Goal: Information Seeking & Learning: Understand process/instructions

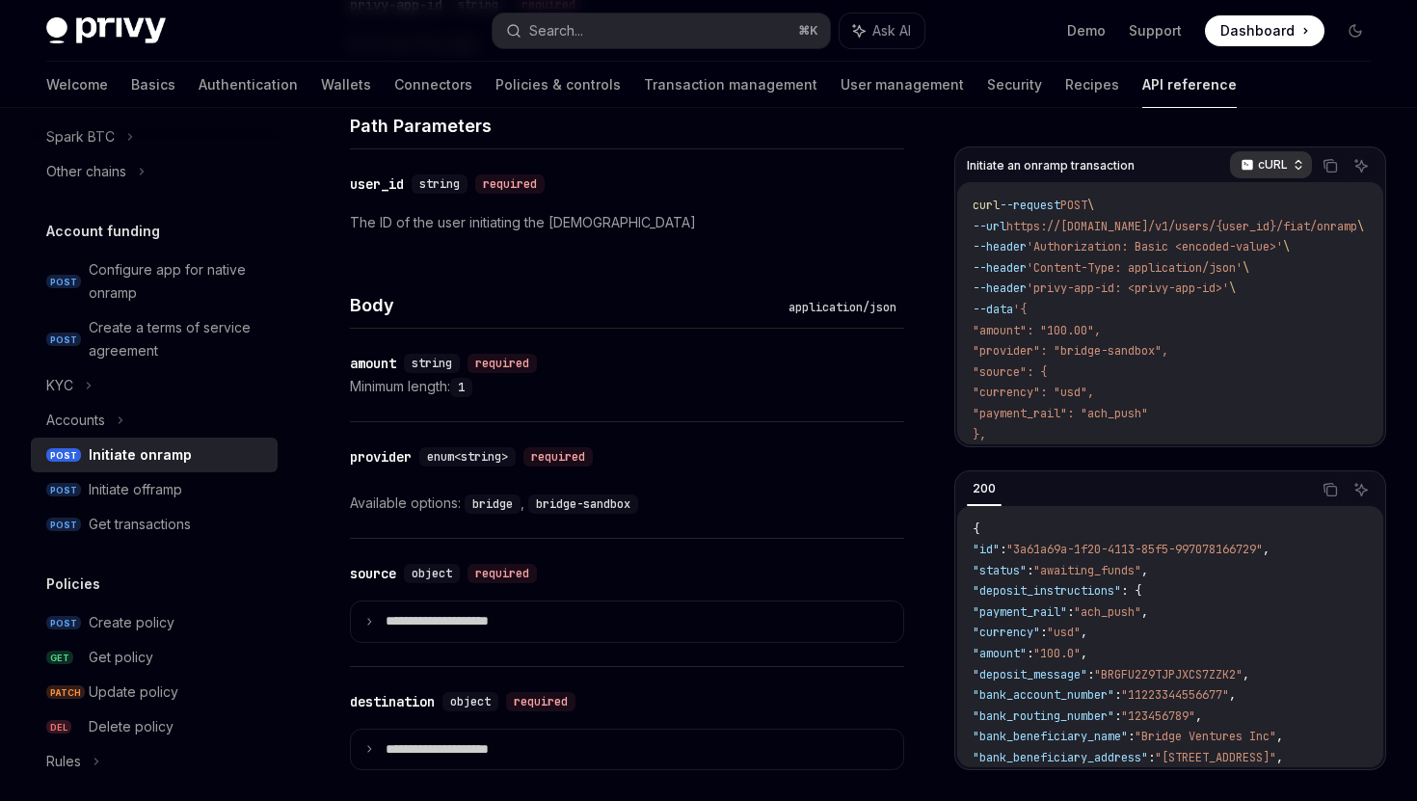
click at [1279, 173] on div "cURL" at bounding box center [1271, 164] width 82 height 27
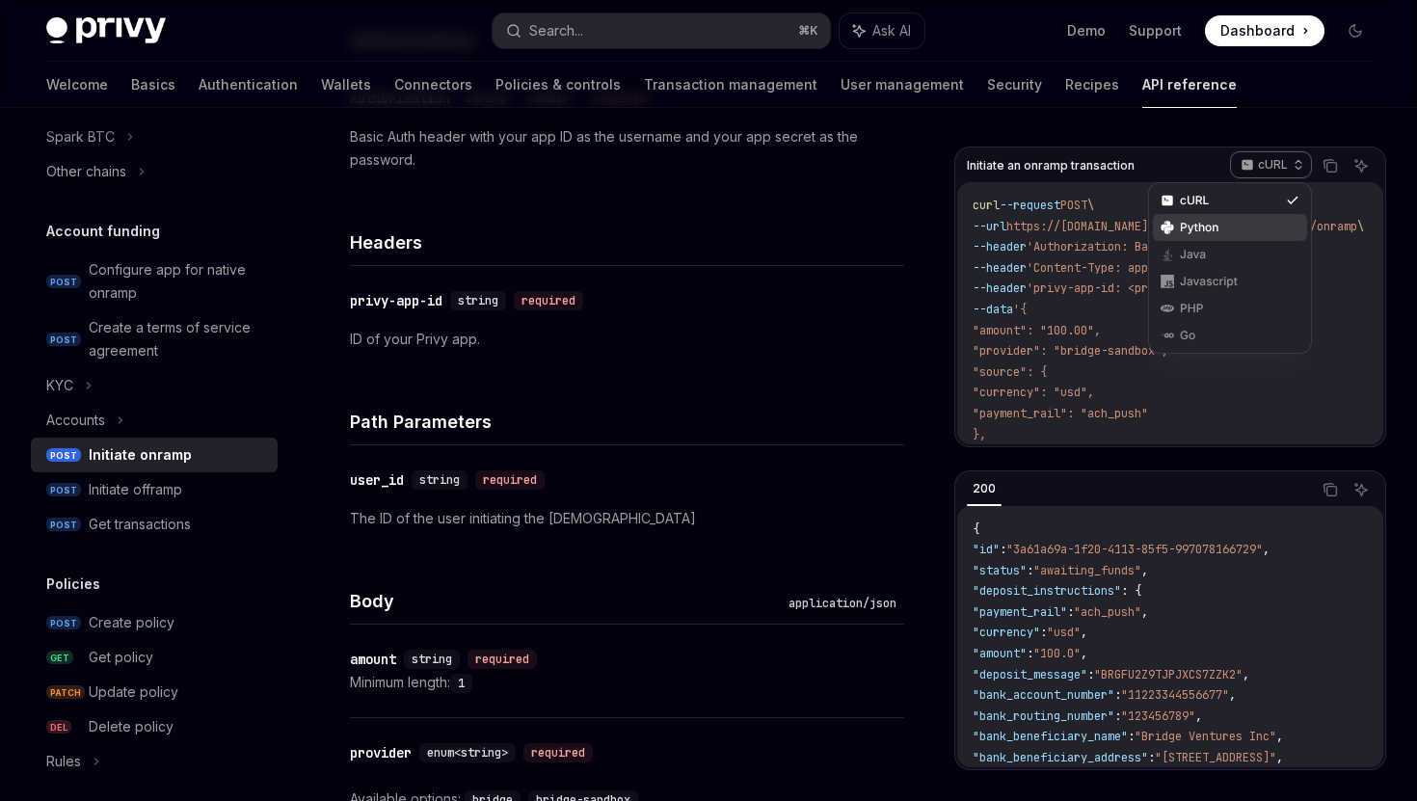
scroll to position [162, 0]
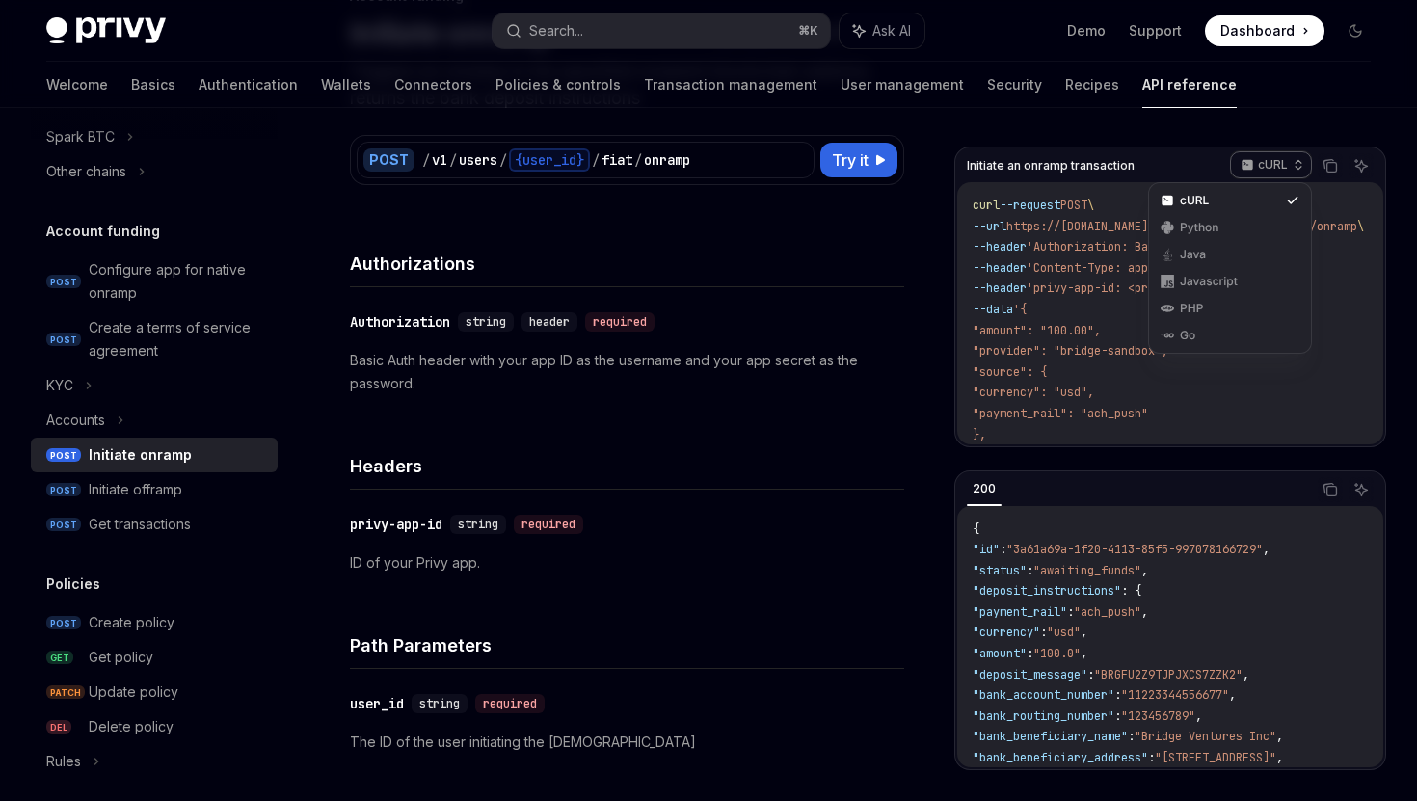
click at [1079, 326] on span ""amount": "100.00"," at bounding box center [1036, 330] width 128 height 15
click at [1329, 166] on icon "Copy the contents from the code block" at bounding box center [1329, 165] width 15 height 15
click at [1370, 161] on button "Ask AI" at bounding box center [1360, 165] width 25 height 25
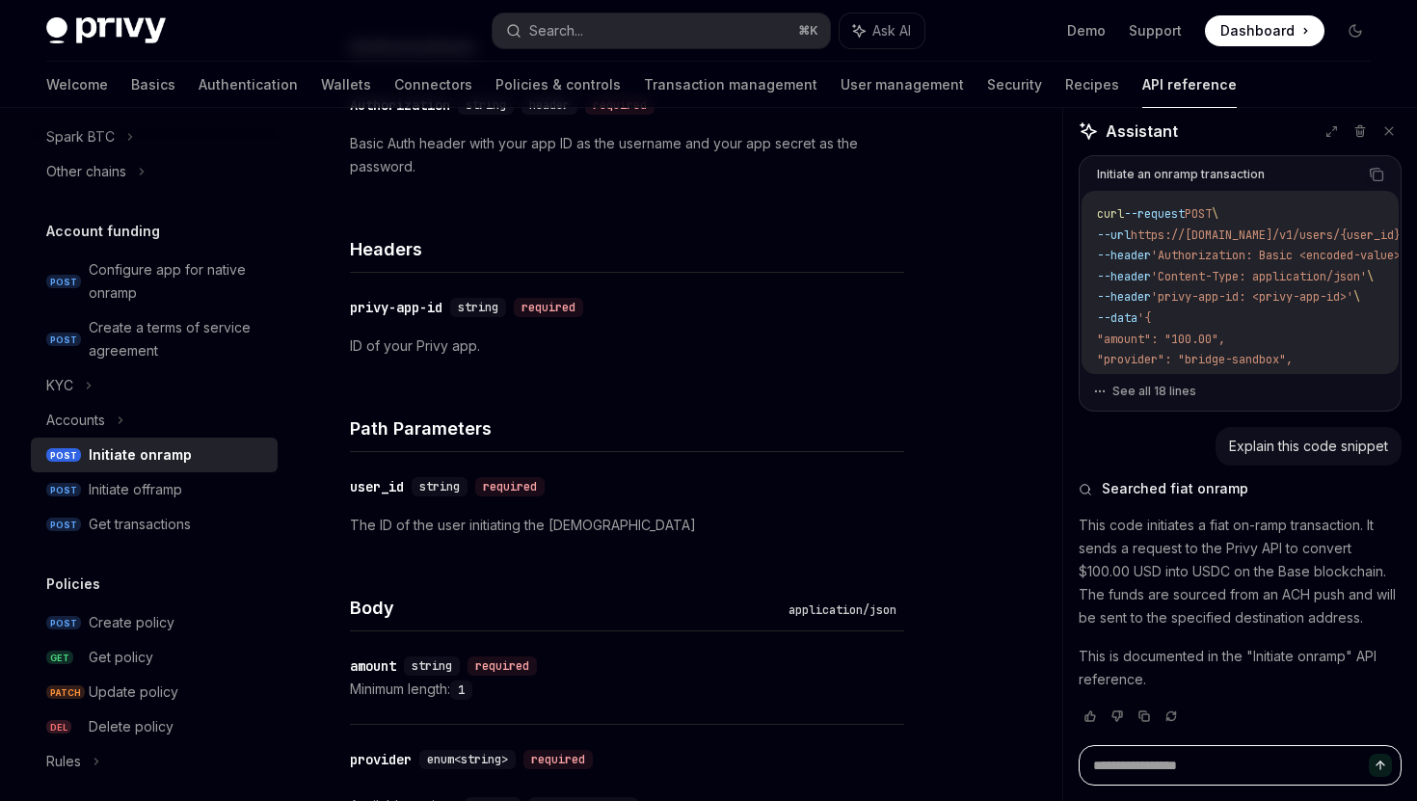
scroll to position [13, 0]
click at [1370, 176] on icon "Copy the contents from the code block" at bounding box center [1376, 172] width 15 height 15
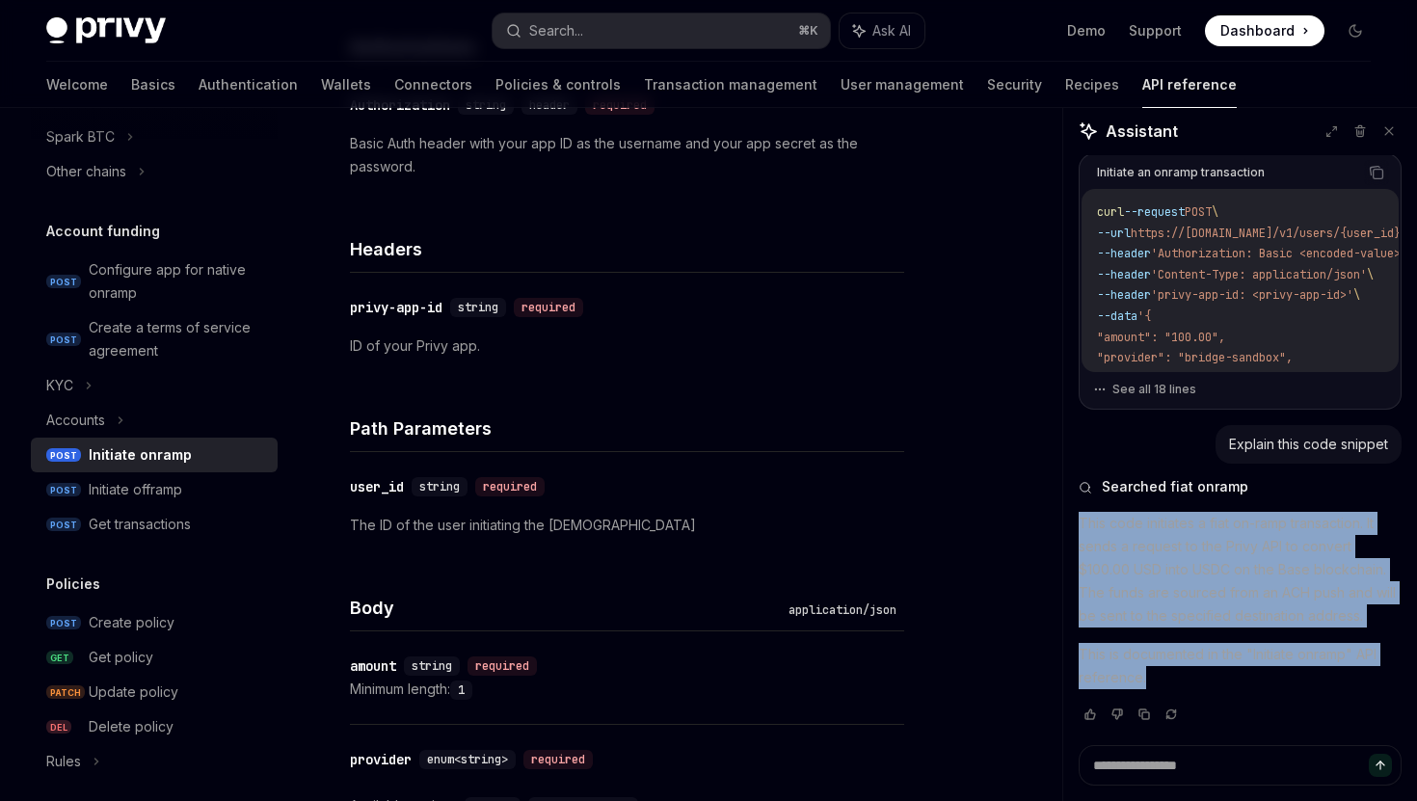
drag, startPoint x: 1078, startPoint y: 521, endPoint x: 1144, endPoint y: 679, distance: 171.1
click at [1144, 679] on div "This code initiates a fiat on-ramp transaction. It sends a request to the Privy…" at bounding box center [1239, 600] width 323 height 177
copy div "This code initiates a fiat on-ramp transaction. It sends a request to the Privy…"
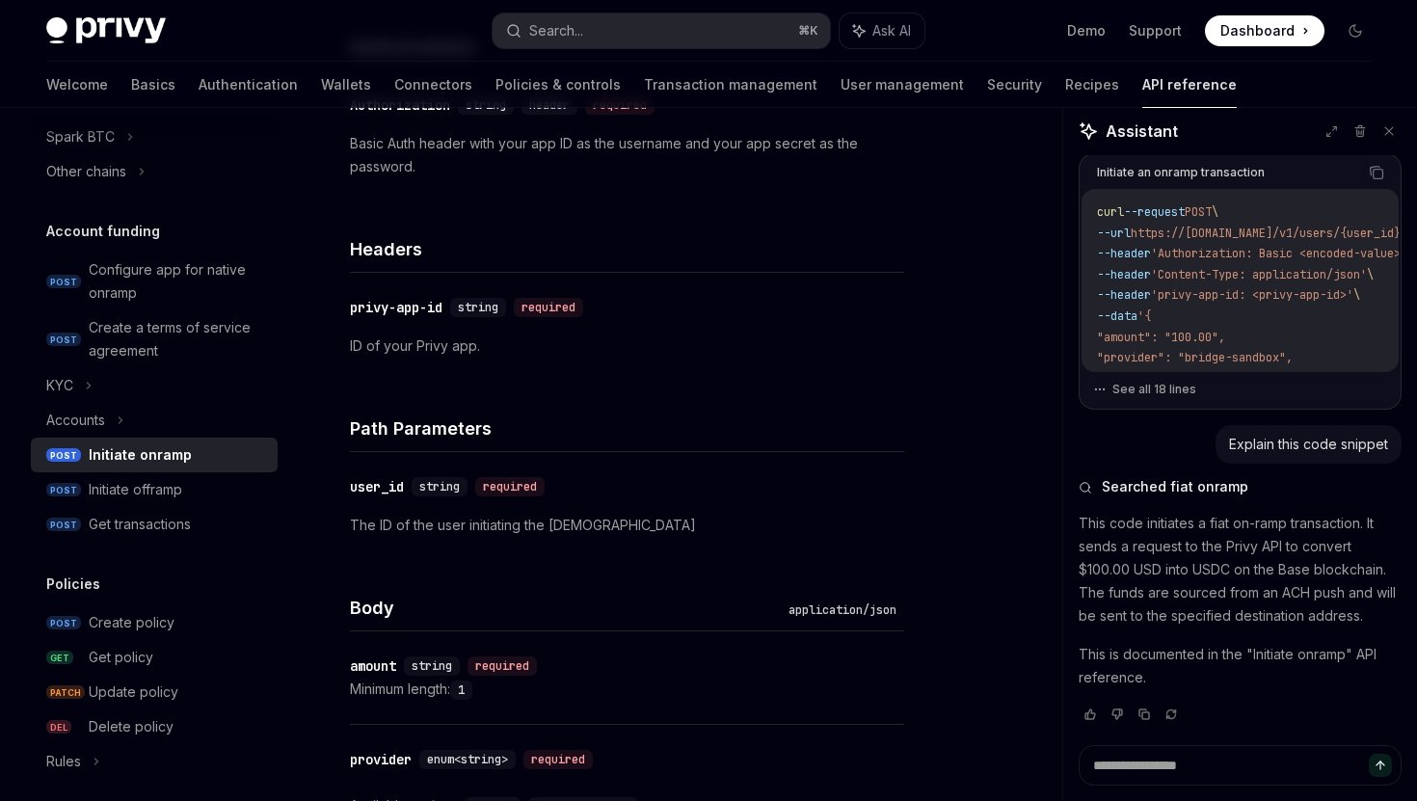
click at [473, 256] on h4 "Headers" at bounding box center [627, 249] width 554 height 26
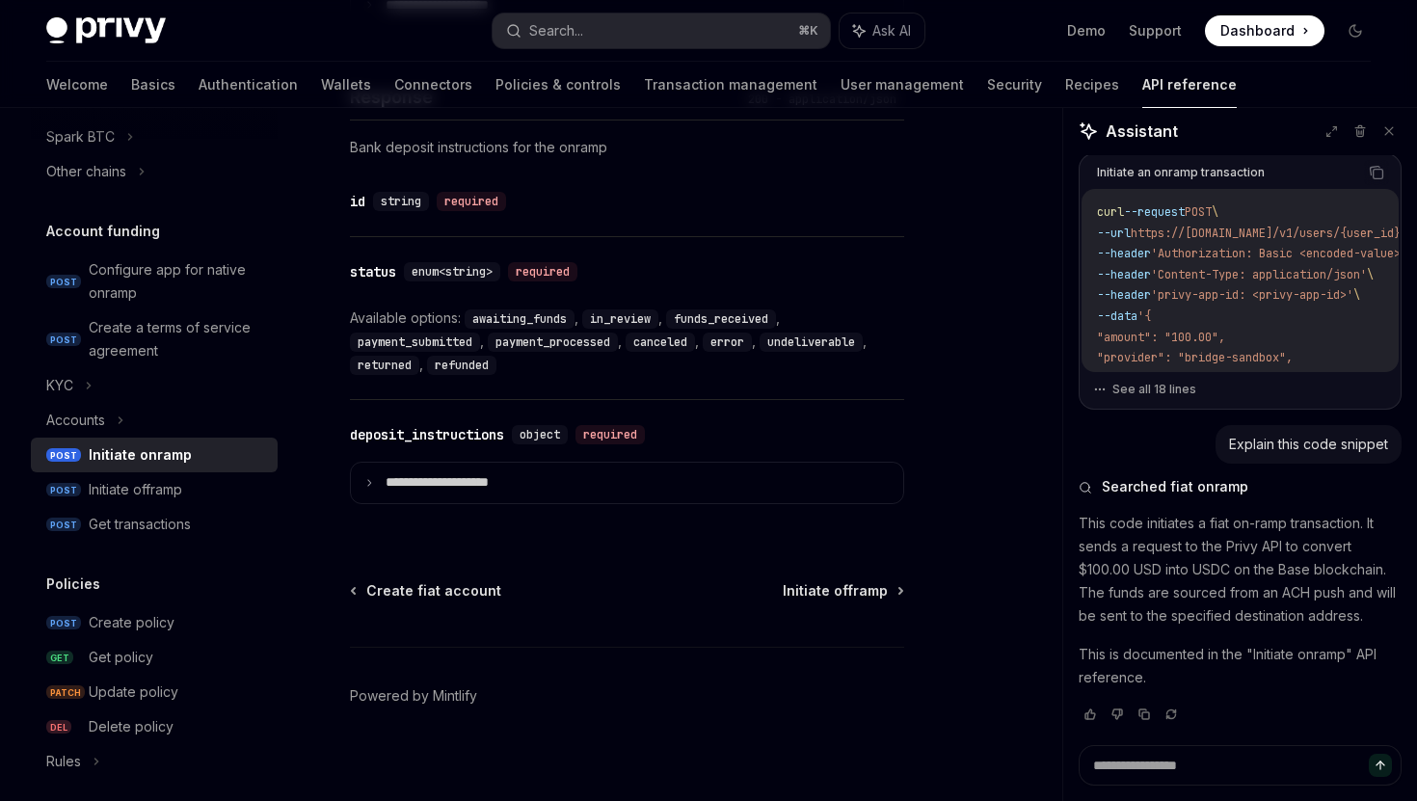
scroll to position [1437, 0]
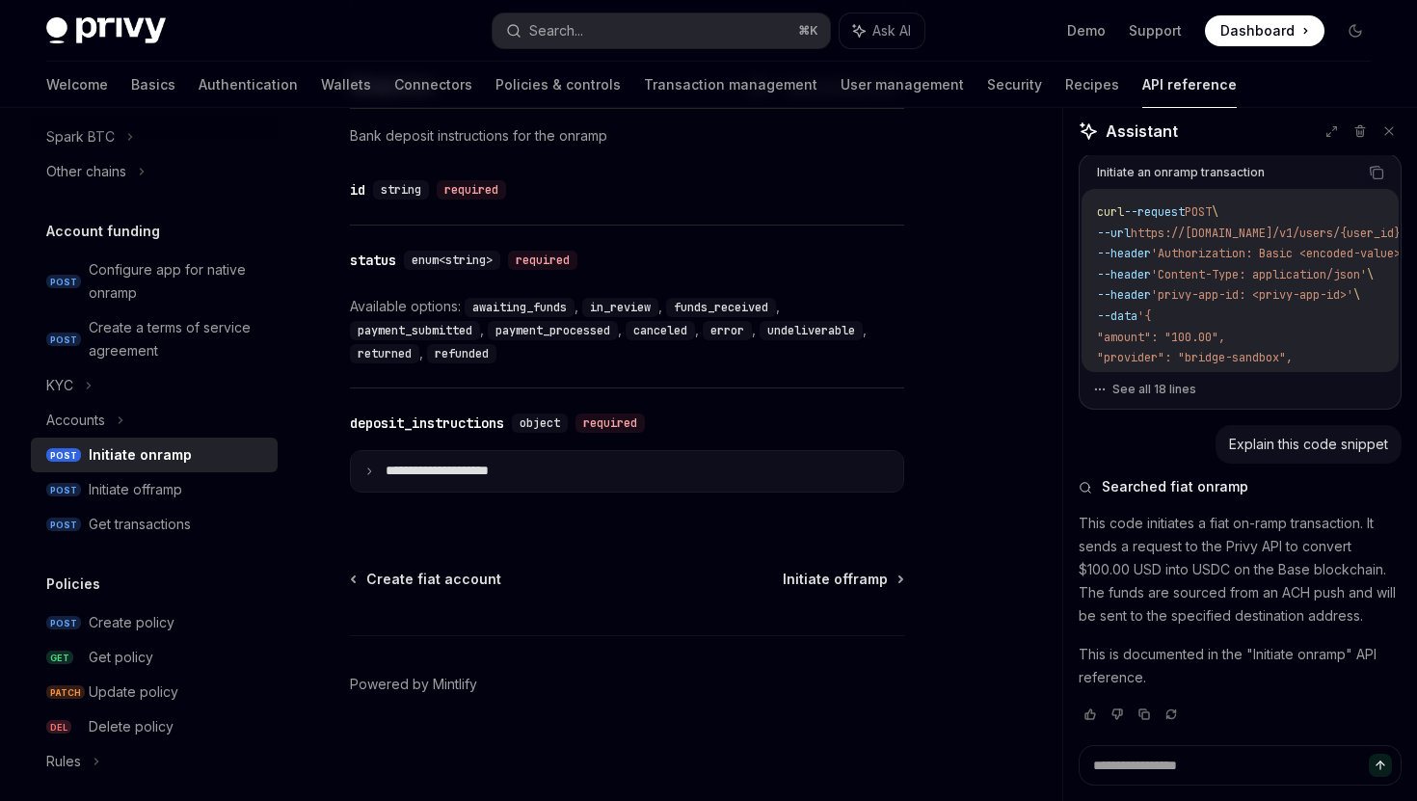
click at [372, 467] on icon at bounding box center [369, 471] width 10 height 10
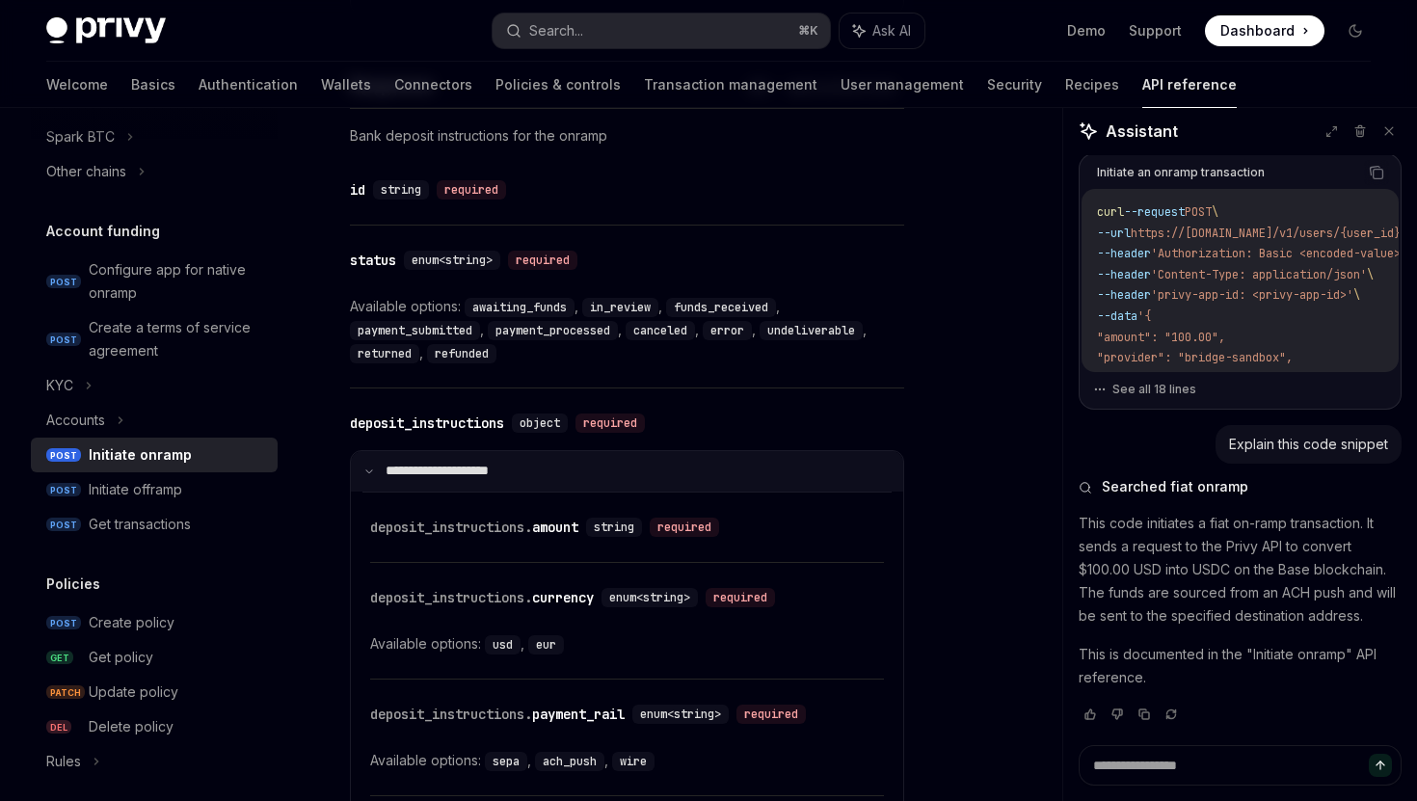
click at [372, 467] on icon at bounding box center [369, 471] width 10 height 10
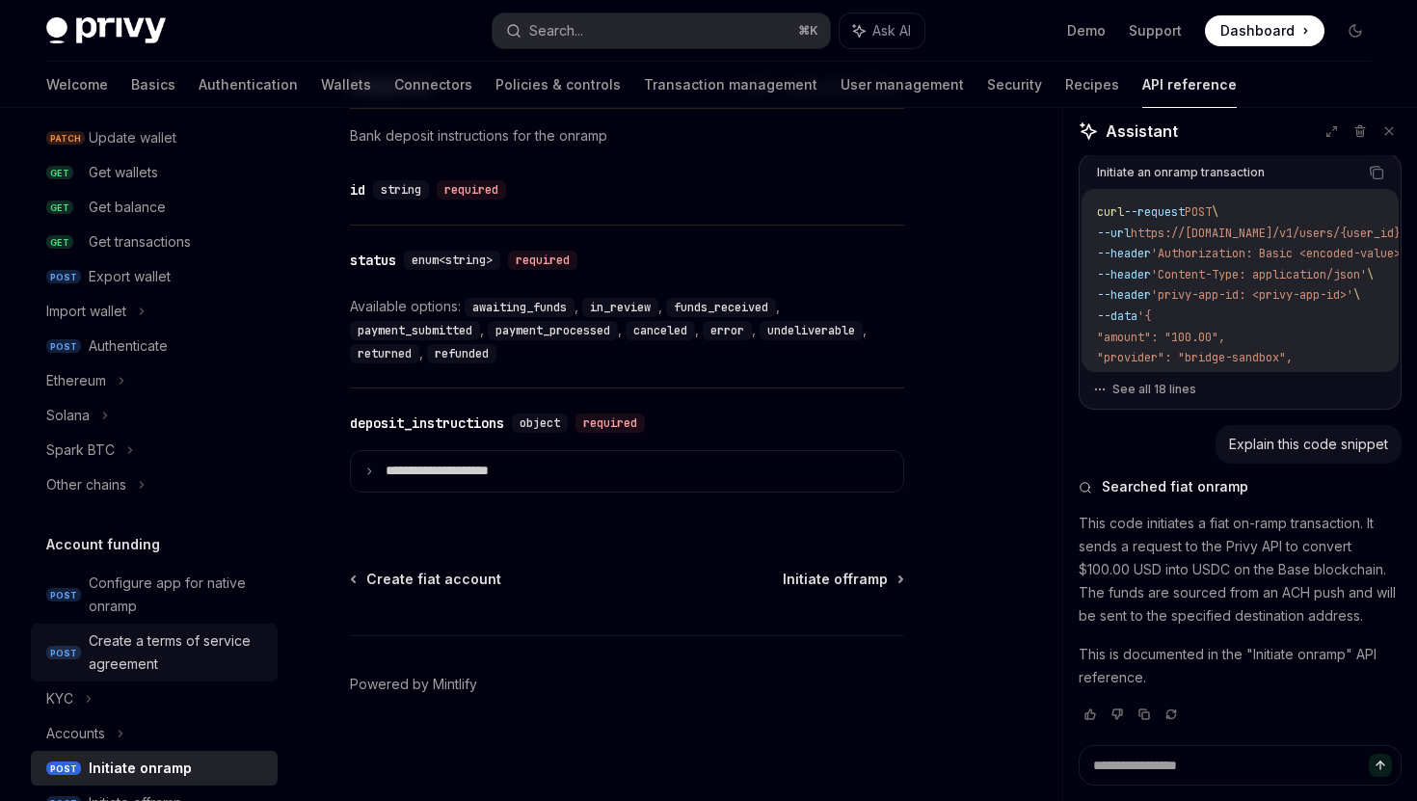
scroll to position [287, 0]
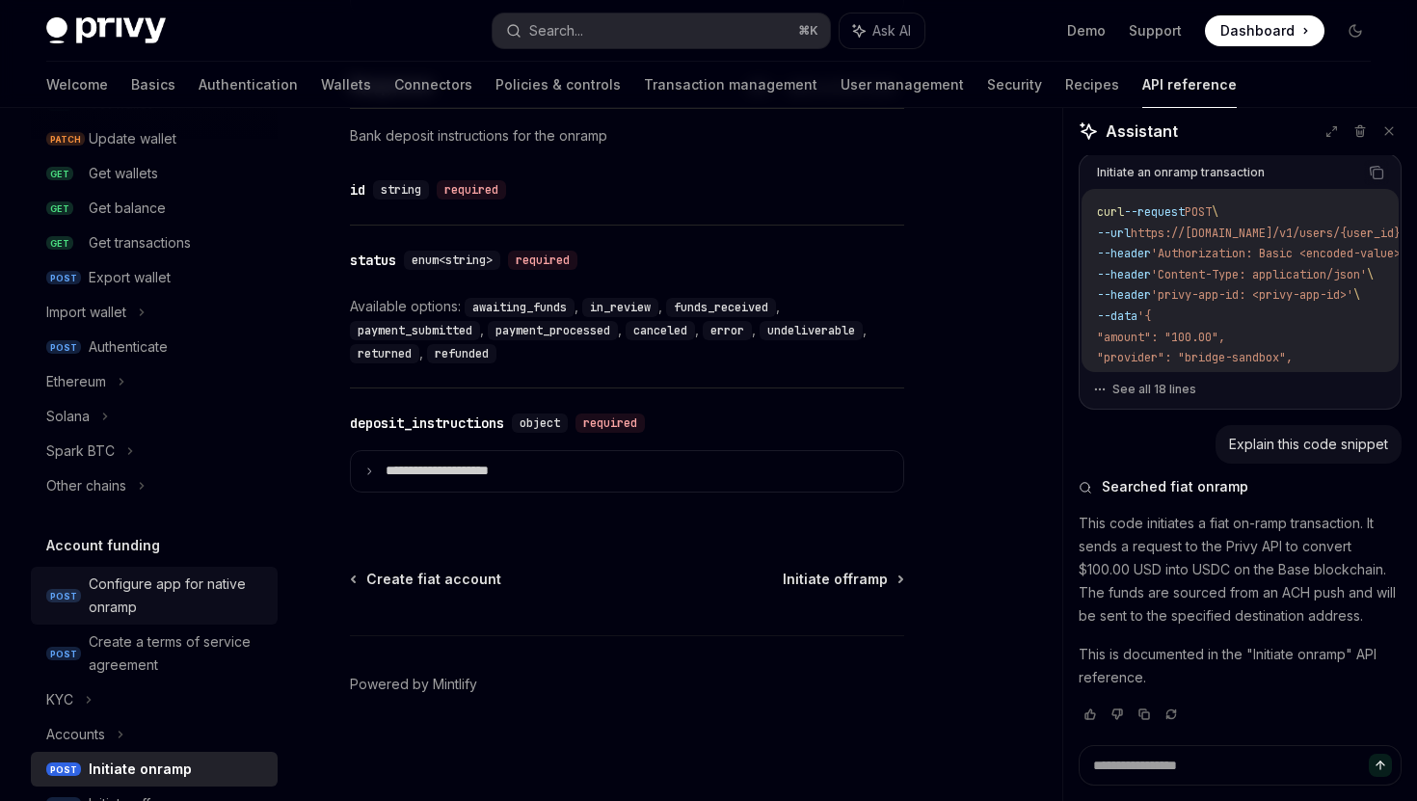
click at [153, 585] on div "Configure app for native onramp" at bounding box center [177, 595] width 177 height 46
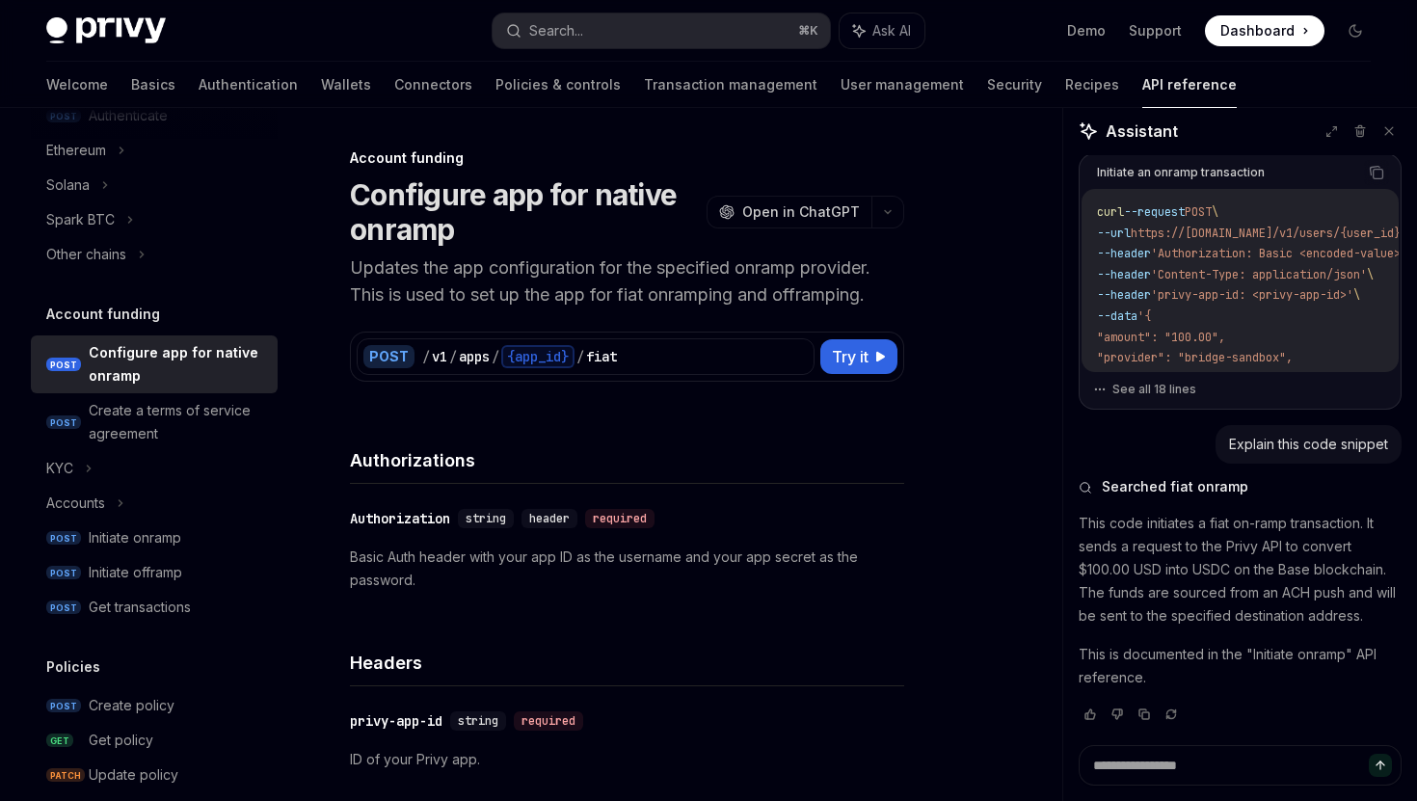
scroll to position [524, 0]
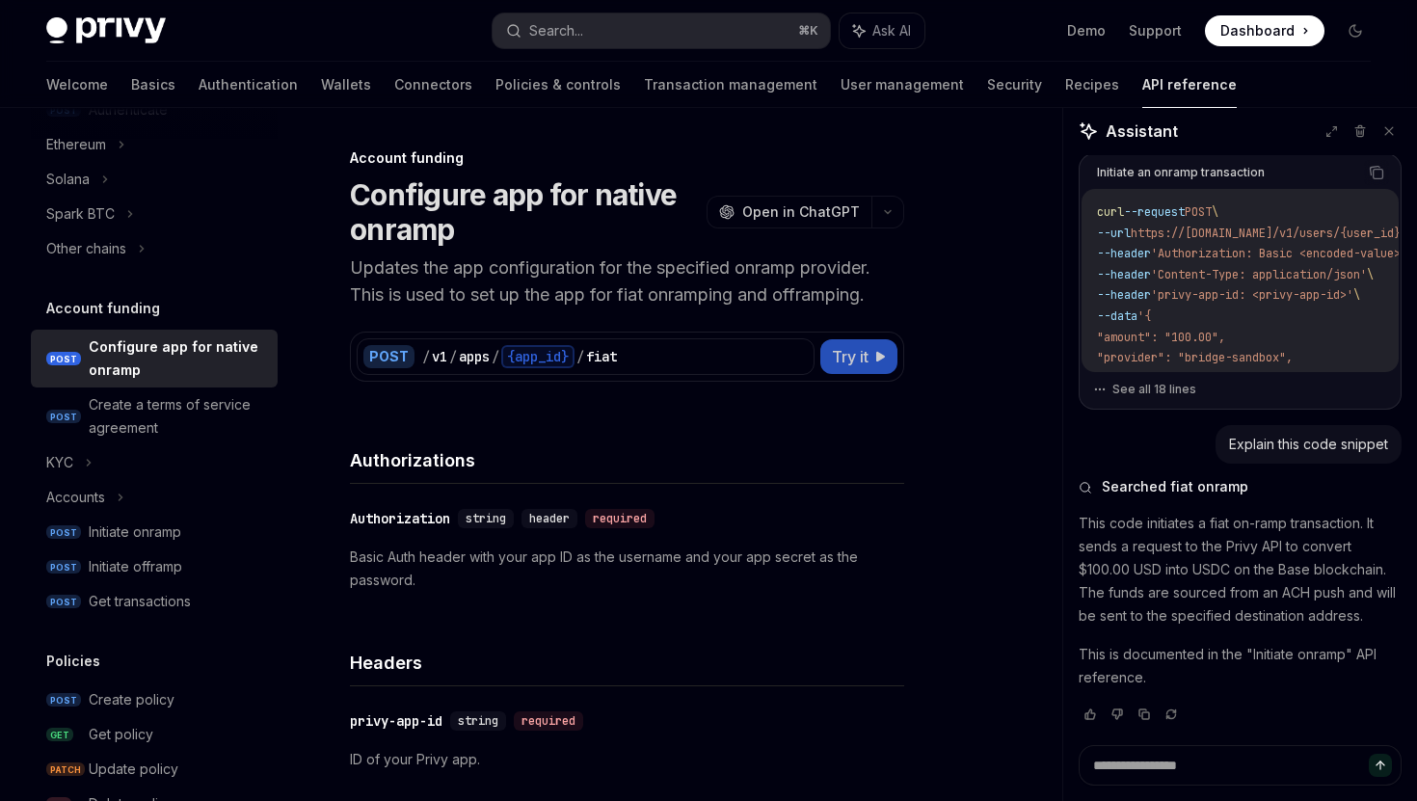
click at [840, 353] on span "Try it" at bounding box center [850, 356] width 37 height 23
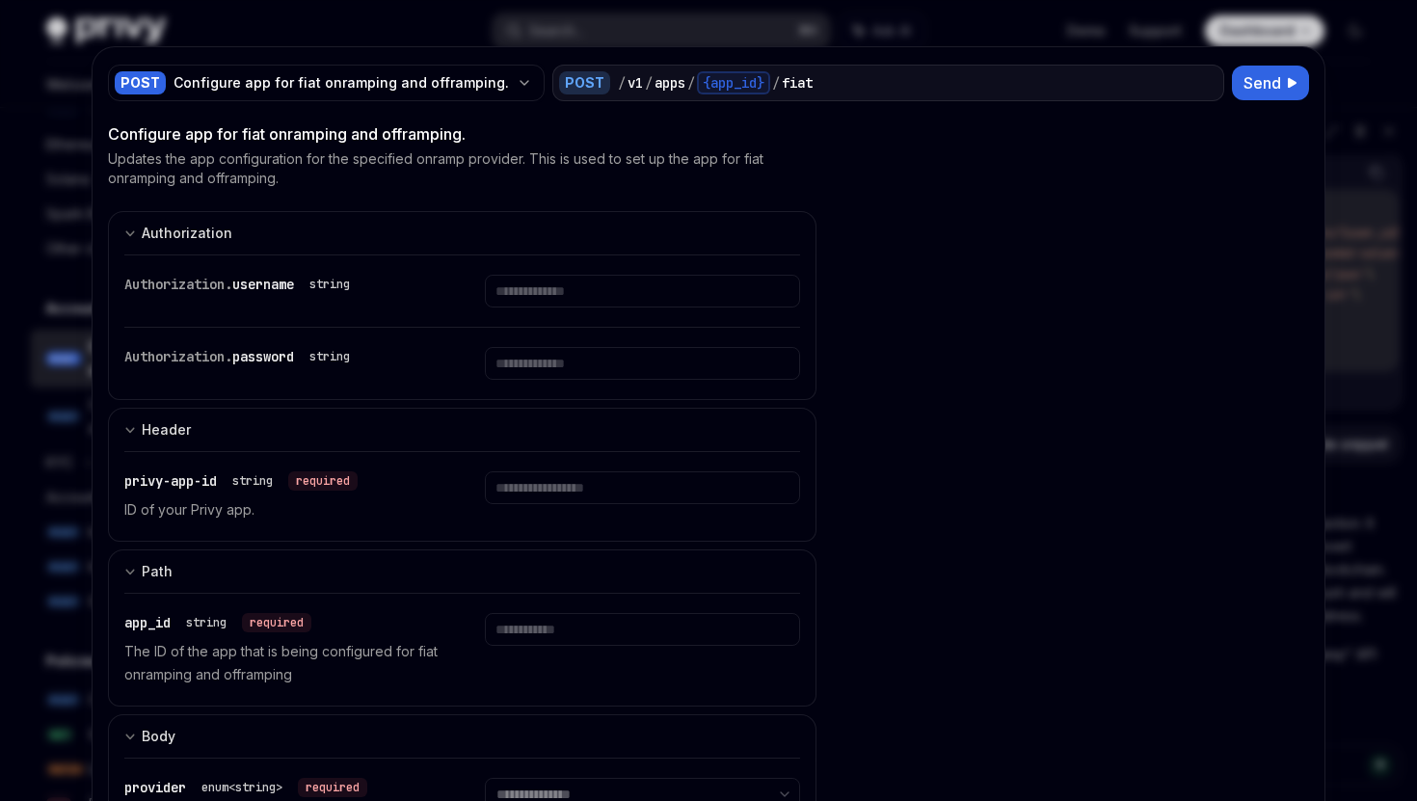
click at [1410, 324] on div at bounding box center [708, 400] width 1417 height 801
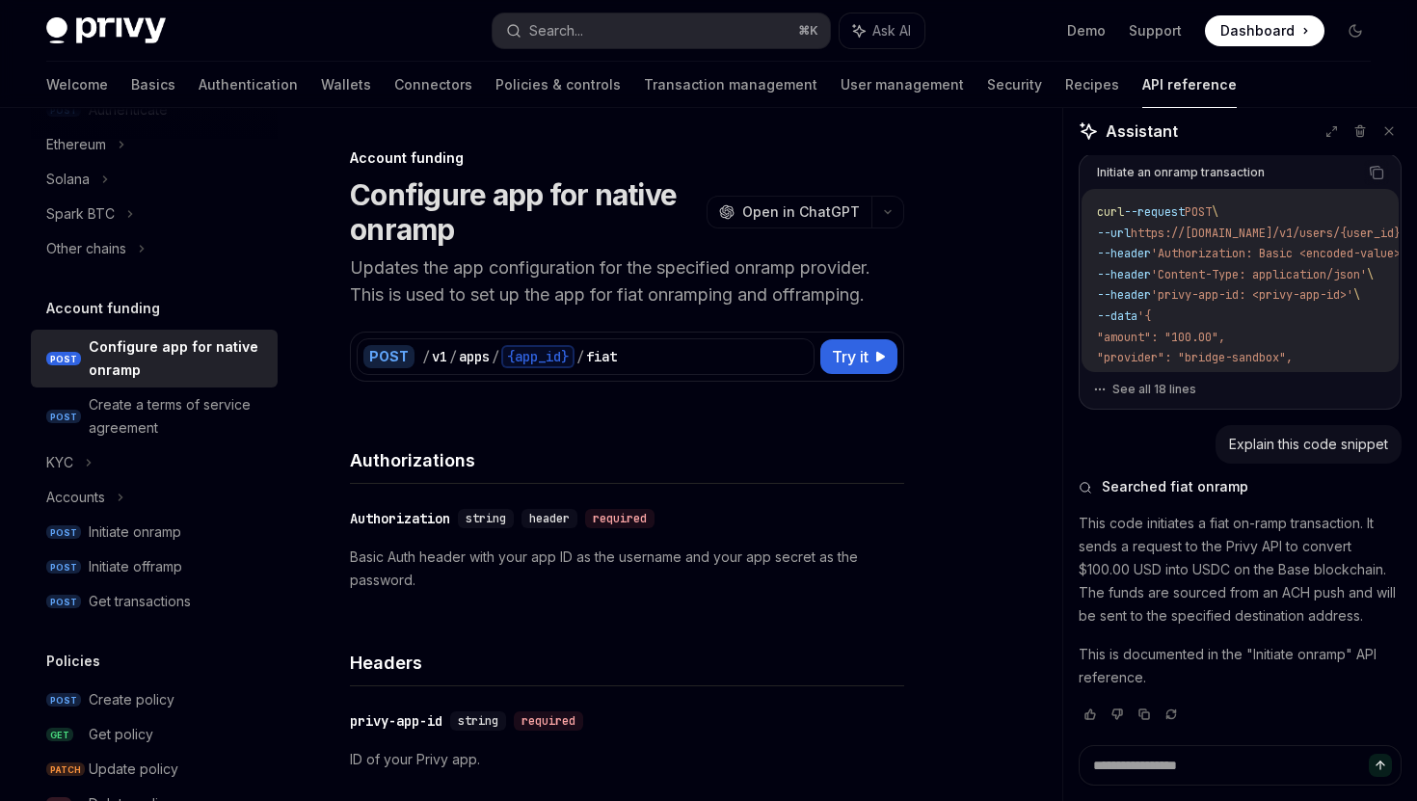
click at [1347, 135] on button at bounding box center [1359, 131] width 25 height 25
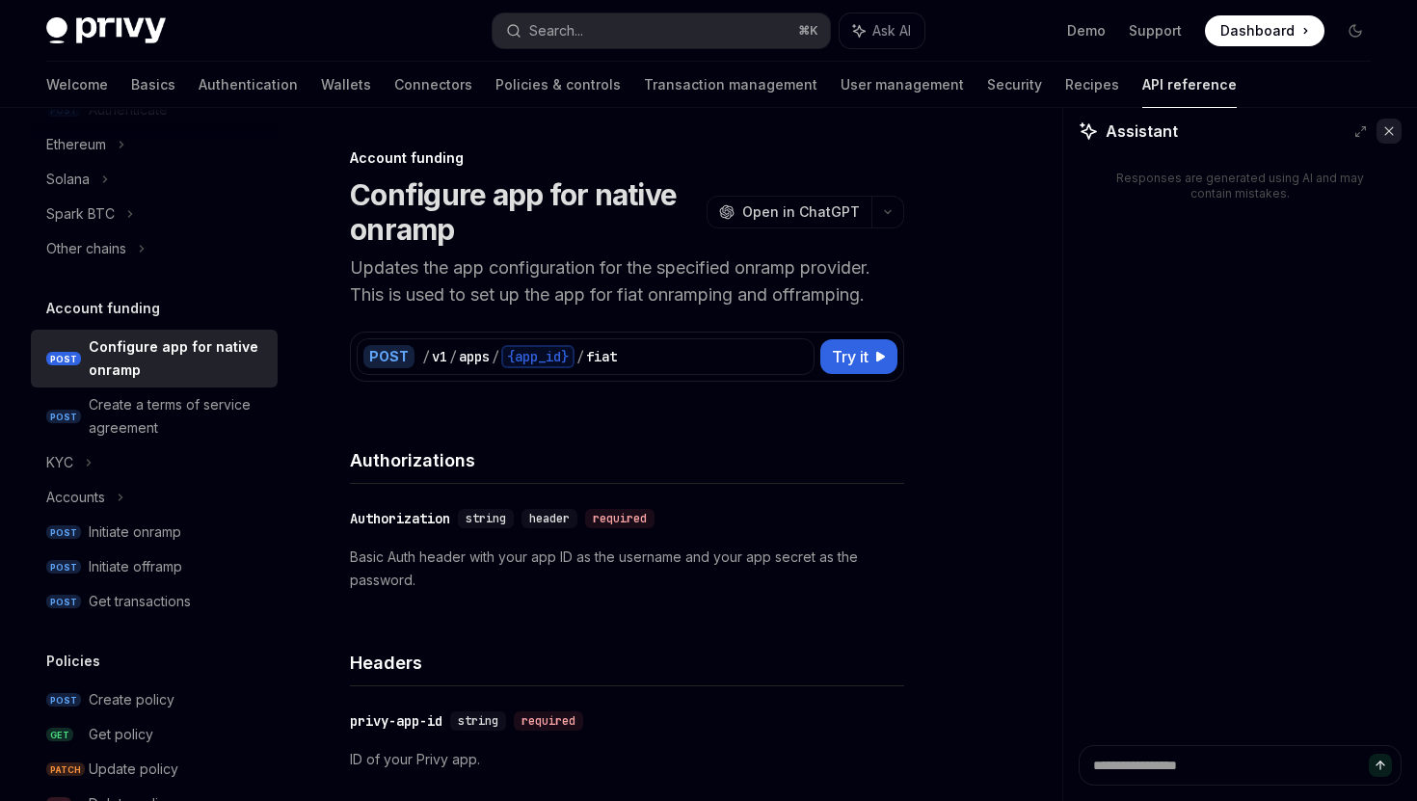
click at [1392, 134] on icon at bounding box center [1389, 131] width 8 height 8
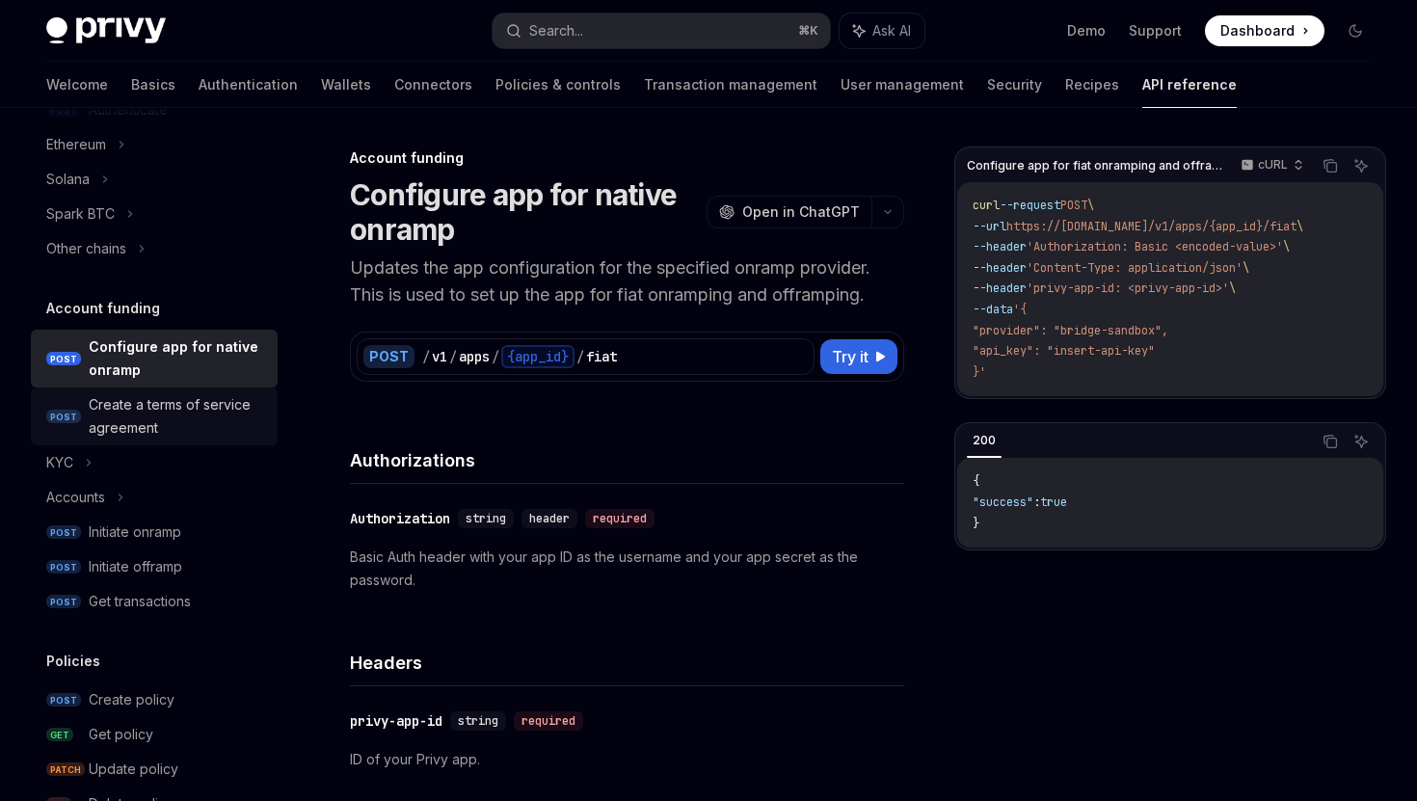
click at [161, 398] on div "Create a terms of service agreement" at bounding box center [177, 416] width 177 height 46
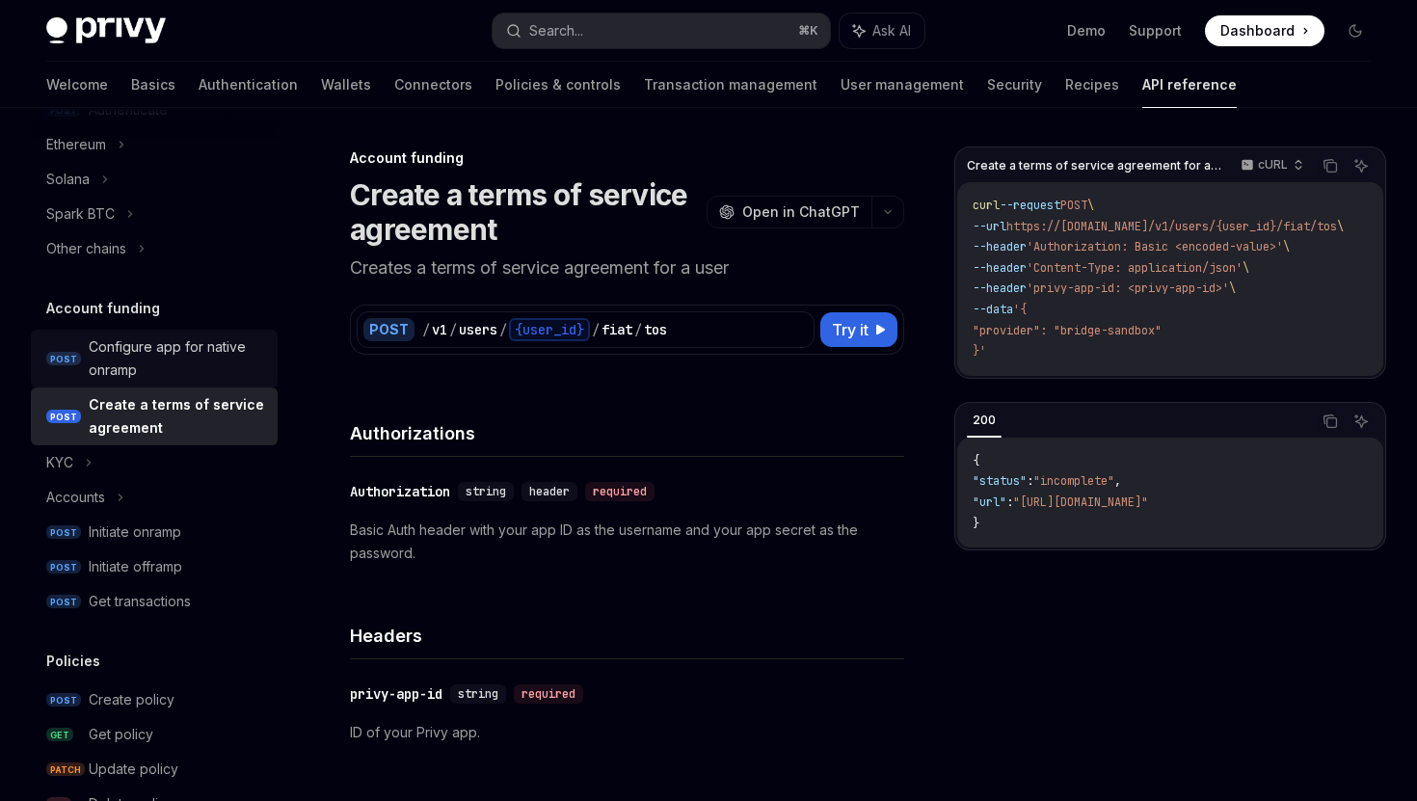
click at [176, 357] on div "Configure app for native onramp" at bounding box center [177, 358] width 177 height 46
type textarea "*"
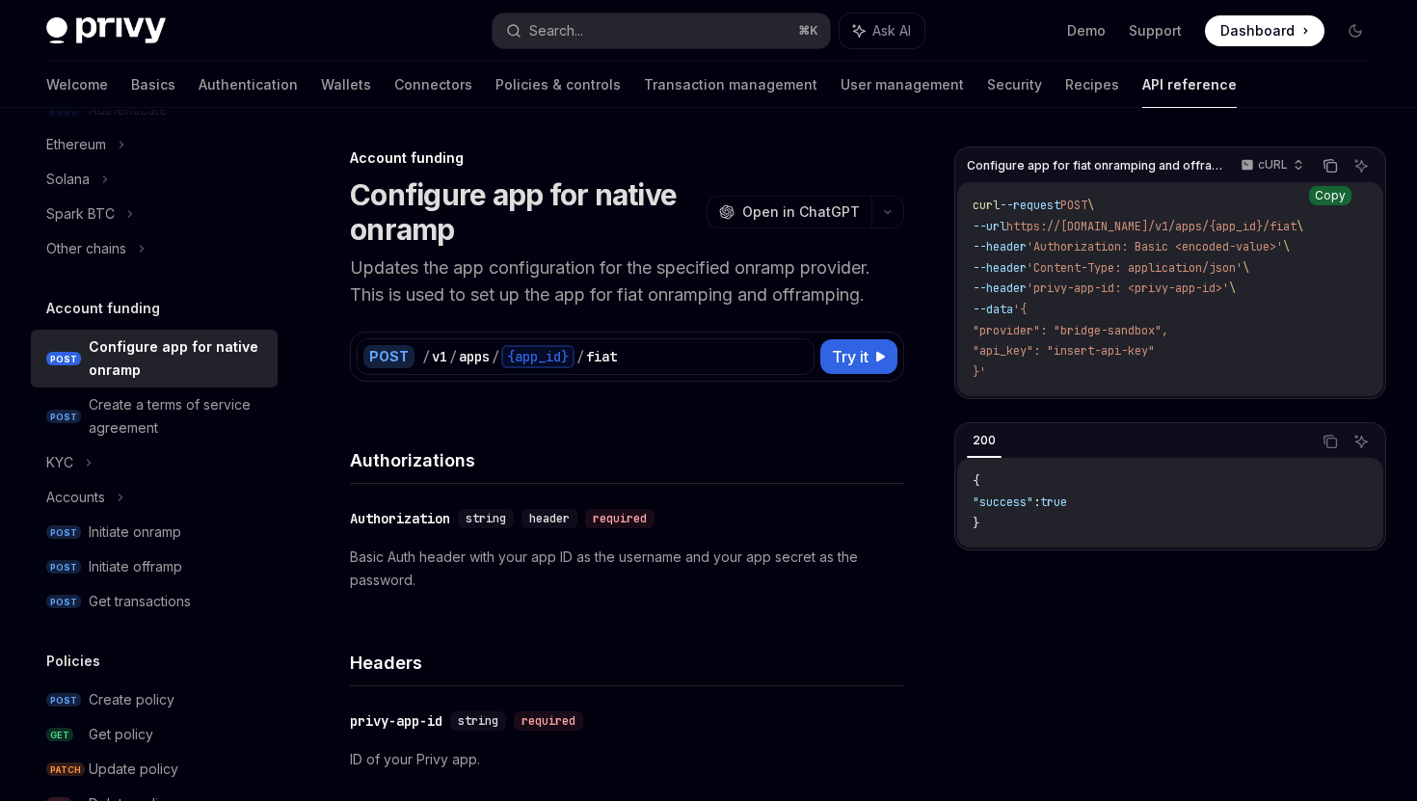
click at [1328, 168] on icon "Copy the contents from the code block" at bounding box center [1329, 165] width 15 height 15
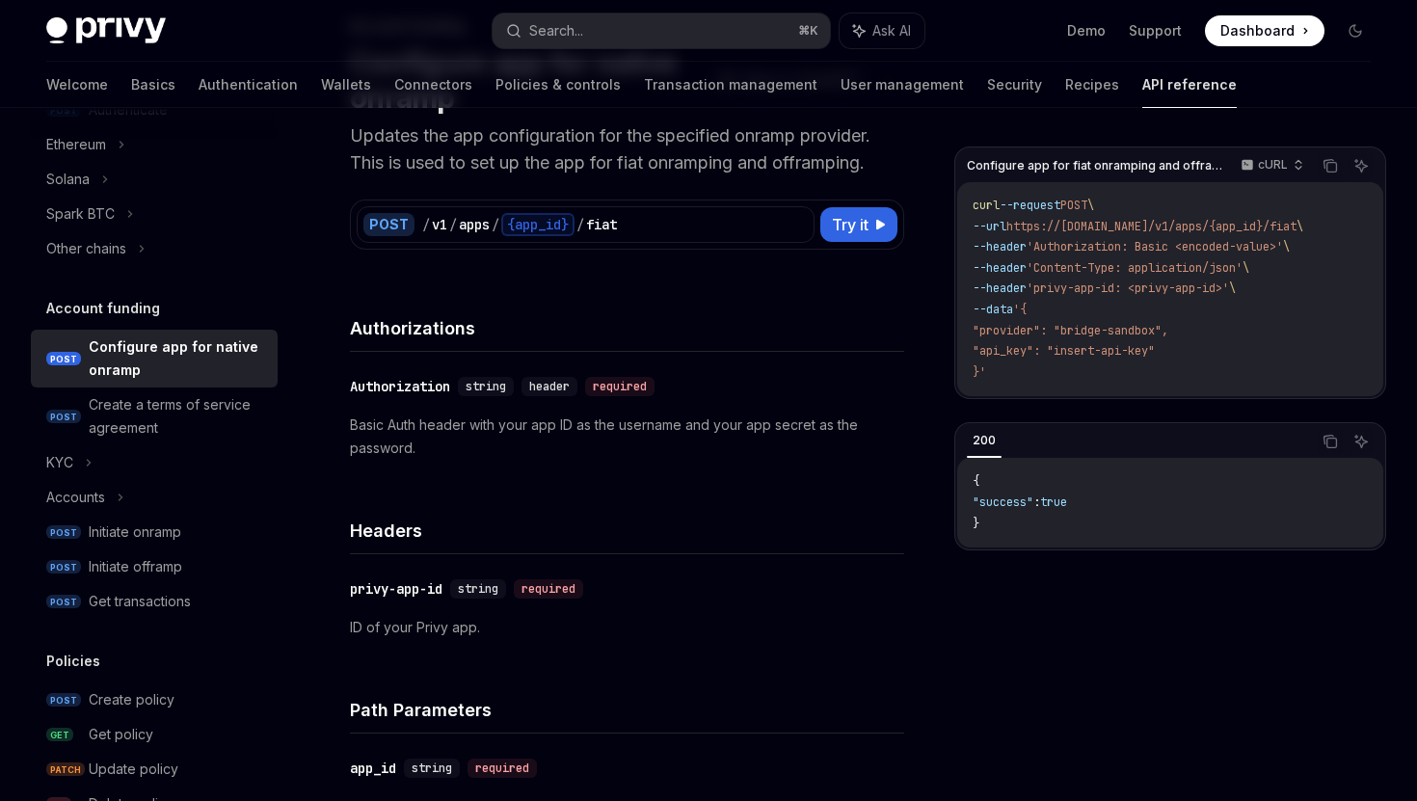
scroll to position [260, 0]
